Goal: Find specific page/section: Find specific page/section

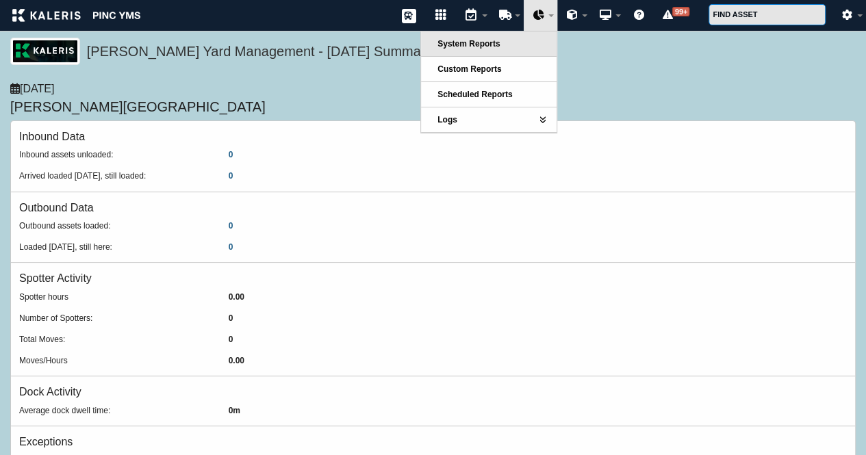
click at [533, 37] on link "System Reports" at bounding box center [489, 43] width 136 height 25
